Goal: Complete application form: Complete application form

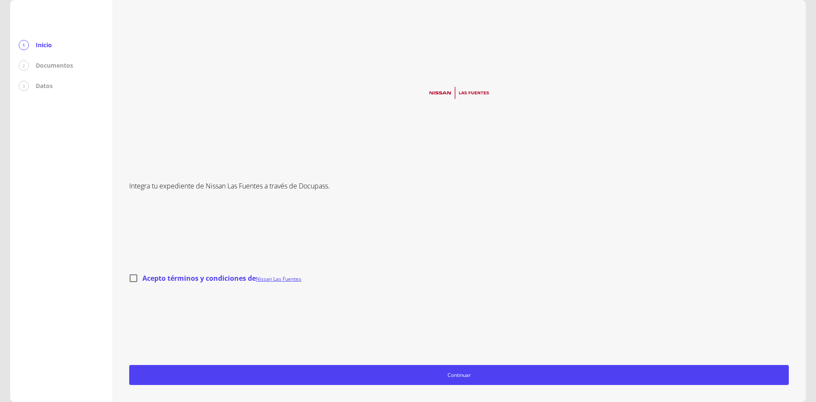
click at [133, 281] on input "Acepto términos y condiciones de Nissan Las Fuentes" at bounding box center [134, 278] width 18 height 18
checkbox input "true"
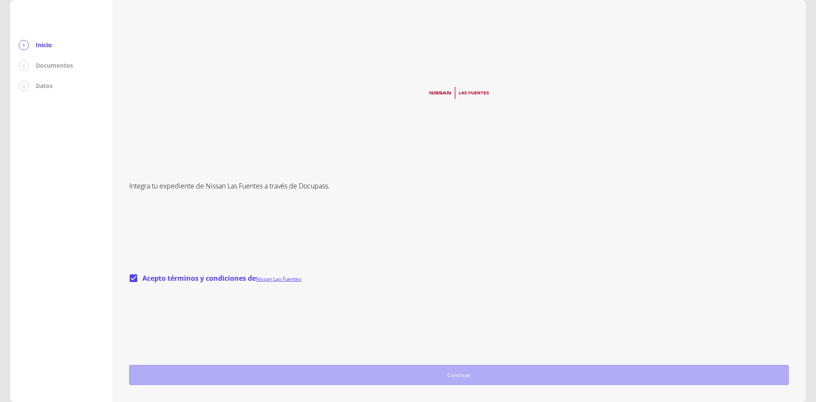
click at [337, 376] on span "Continuar" at bounding box center [459, 374] width 652 height 9
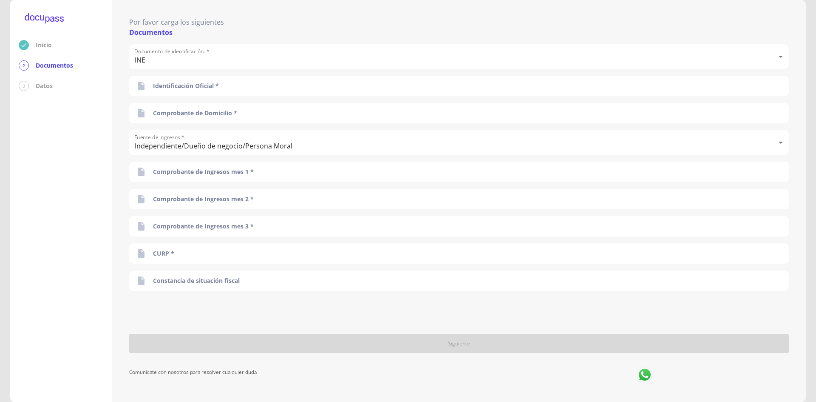
click at [162, 54] on body "Inicio 2 Documentos 3 Datos Por favor carga los siguientes Documentos Documento…" at bounding box center [408, 201] width 816 height 402
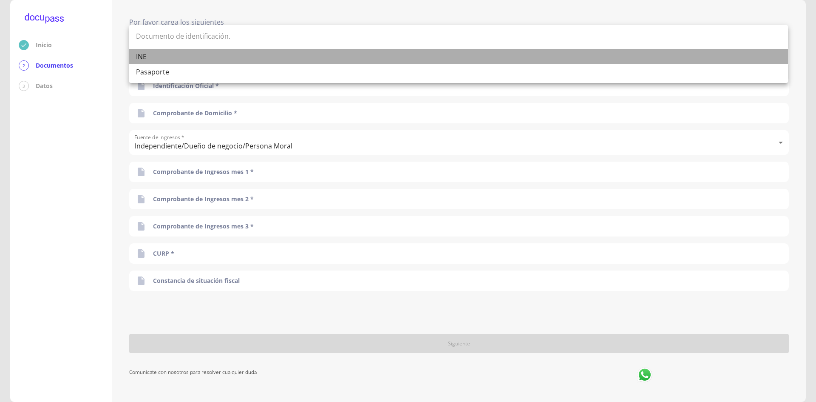
click at [162, 54] on li "INE" at bounding box center [458, 56] width 659 height 15
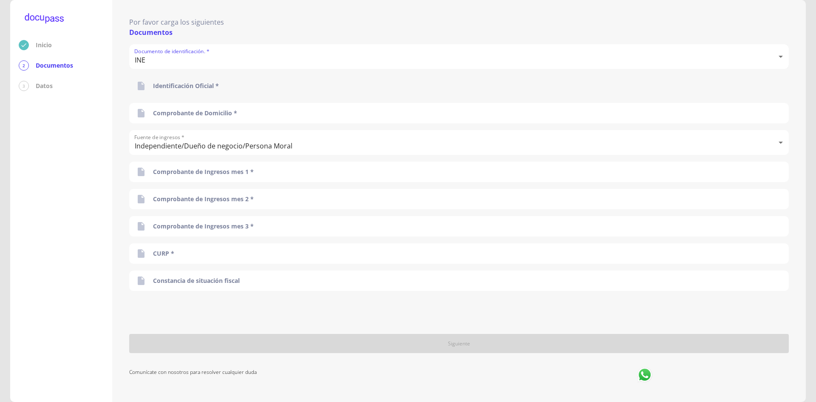
click at [160, 82] on p "Identificación Oficial *" at bounding box center [186, 86] width 66 height 8
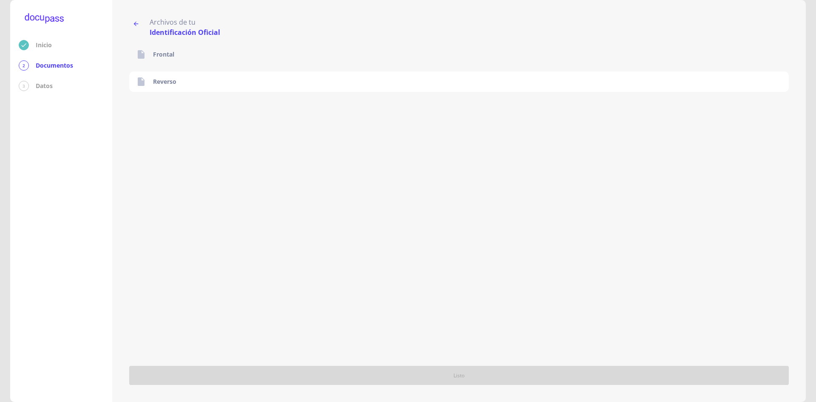
click at [152, 49] on div "Frontal" at bounding box center [458, 54] width 659 height 20
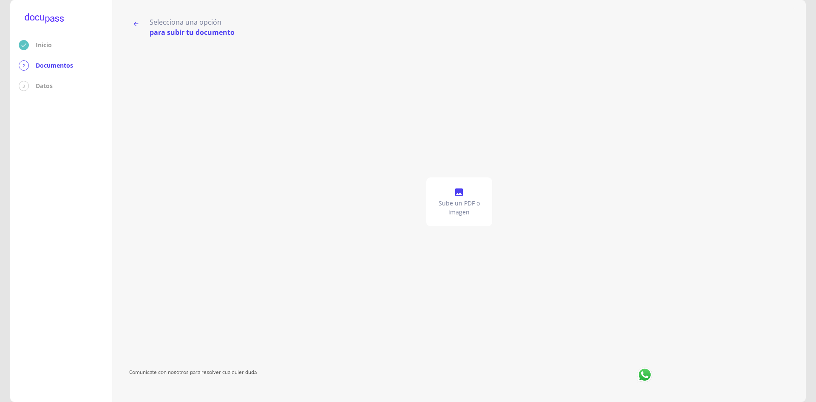
click at [134, 25] on icon "button" at bounding box center [136, 23] width 7 height 7
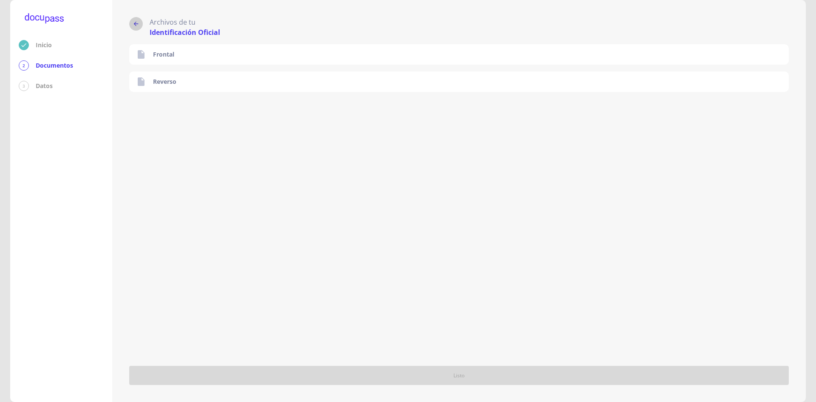
click at [134, 25] on icon "button" at bounding box center [136, 23] width 7 height 7
